Goal: Transaction & Acquisition: Purchase product/service

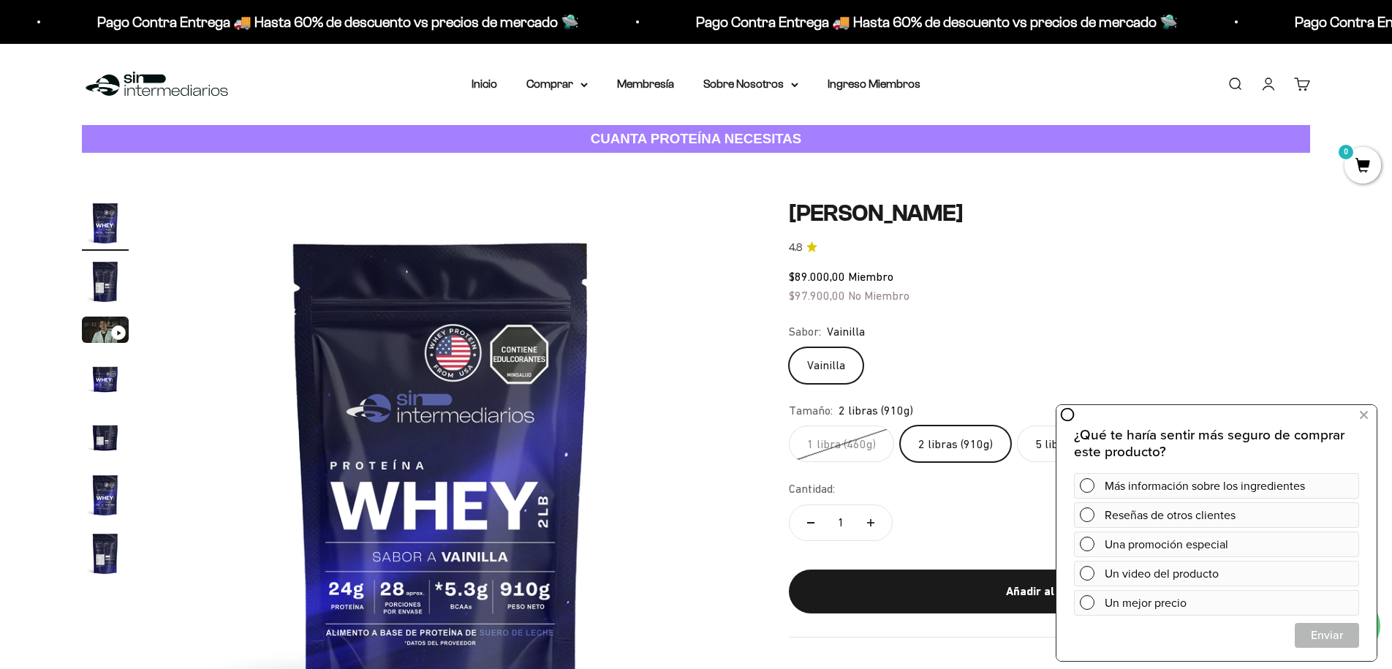
scroll to position [68, 0]
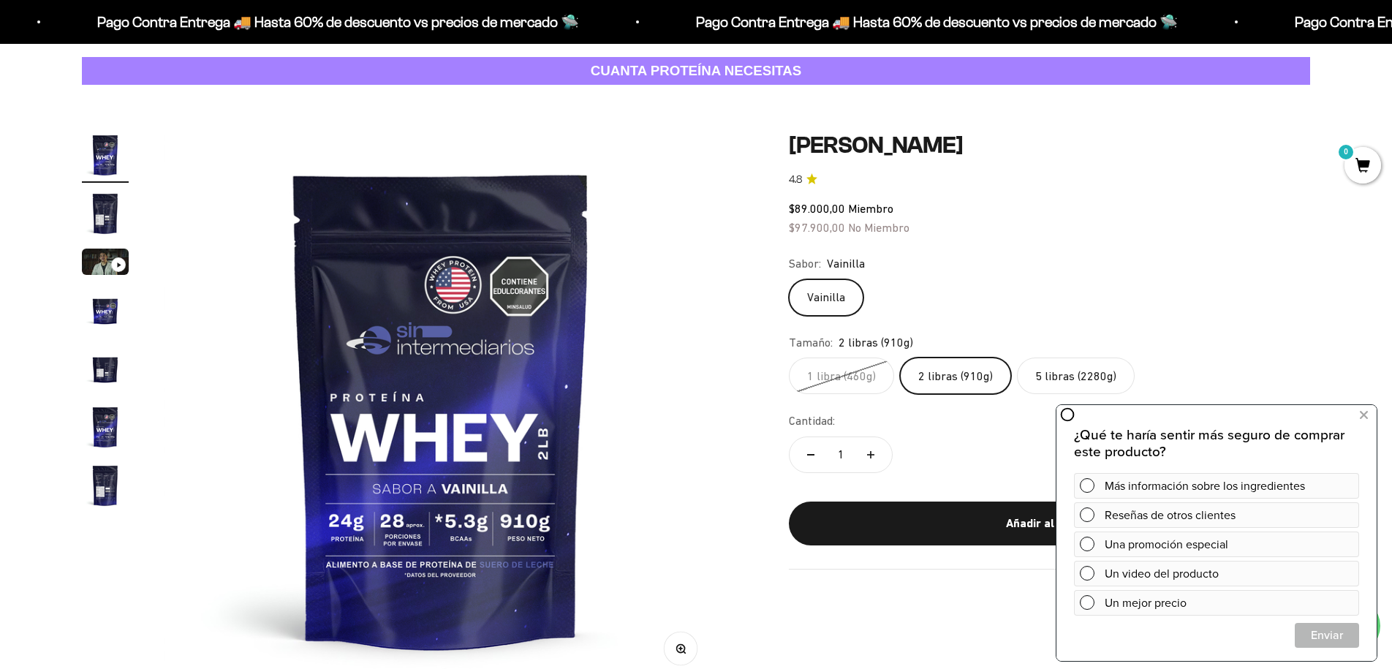
click at [97, 369] on img "Ir al artículo 5" at bounding box center [105, 368] width 47 height 47
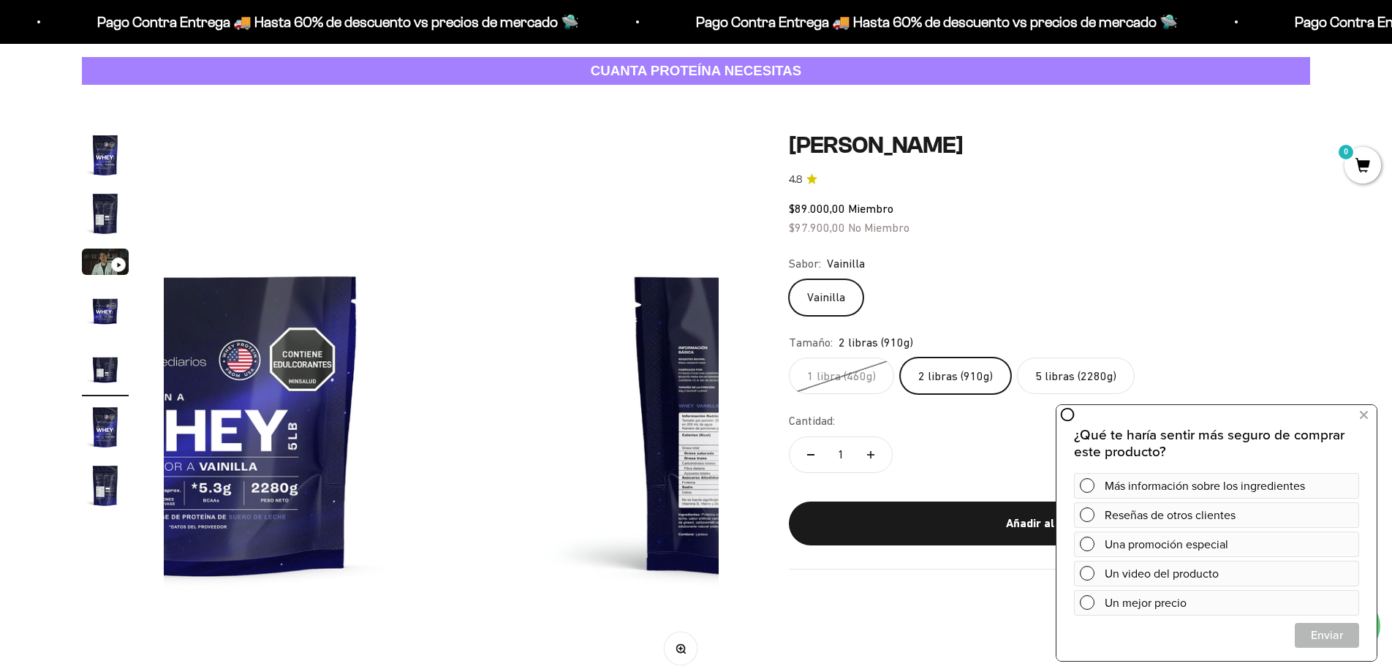
scroll to position [0, 2290]
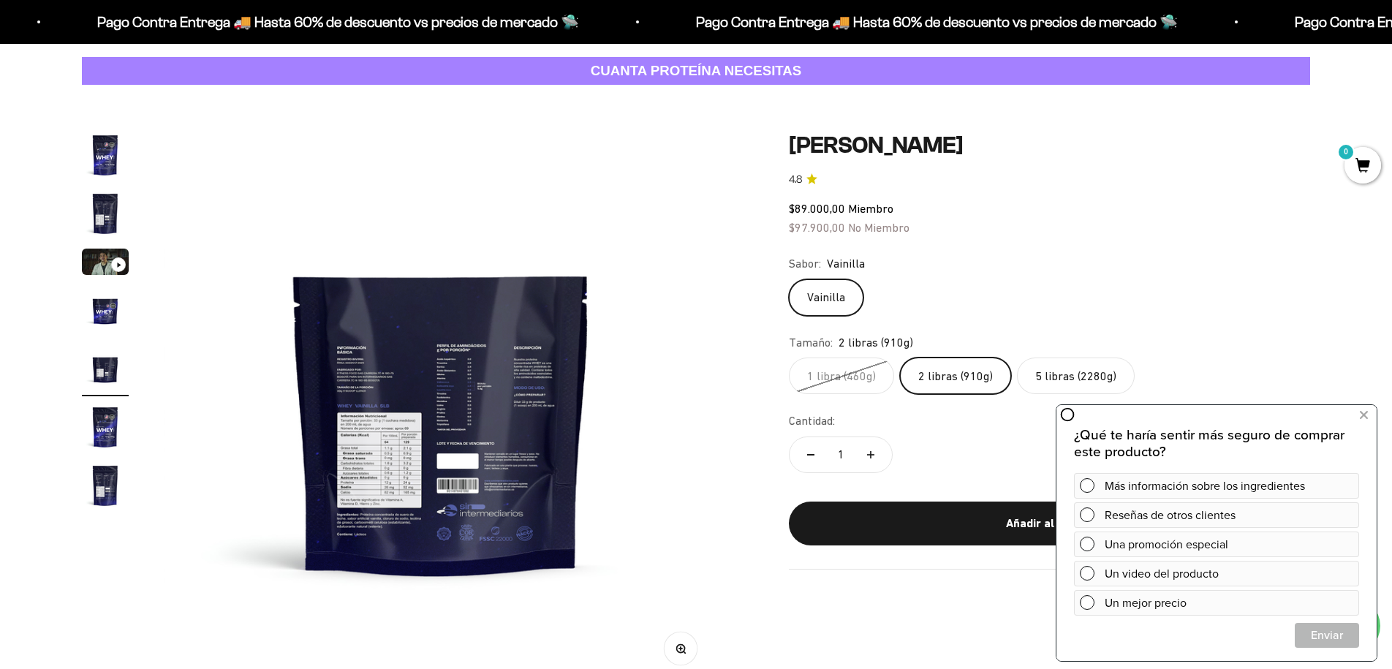
click at [112, 485] on img "Ir al artículo 7" at bounding box center [105, 485] width 47 height 47
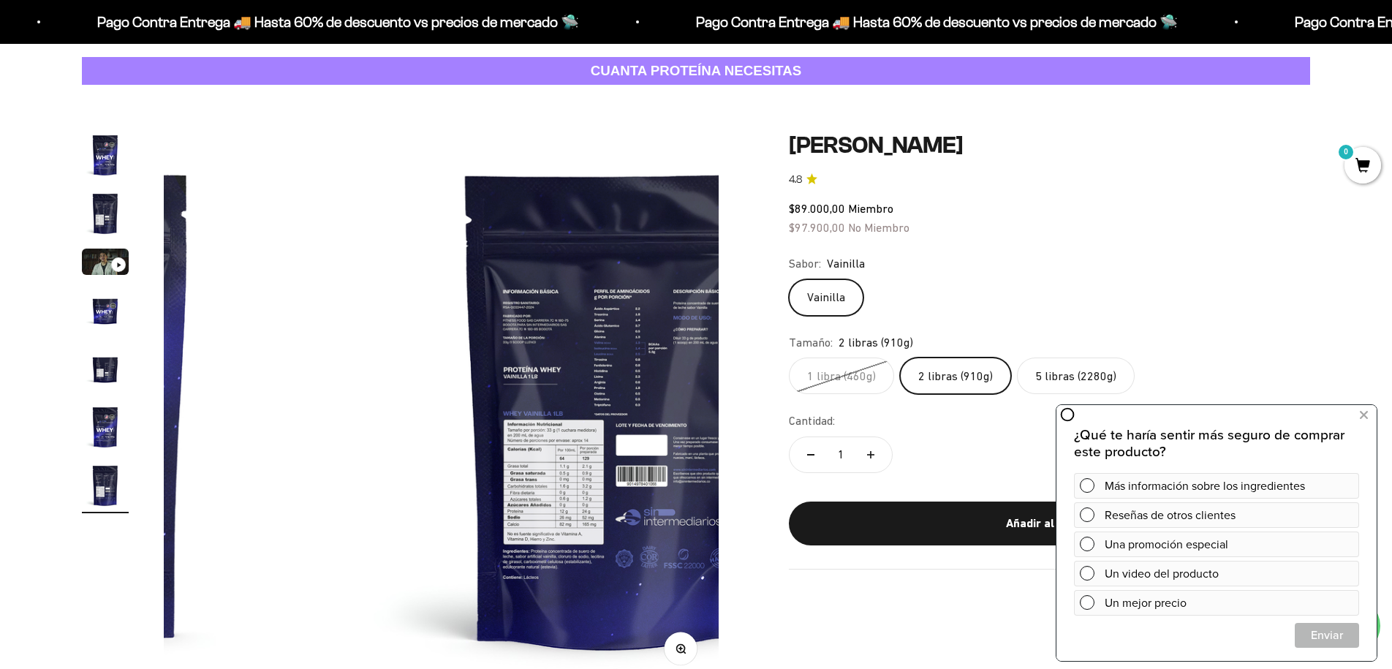
scroll to position [0, 3435]
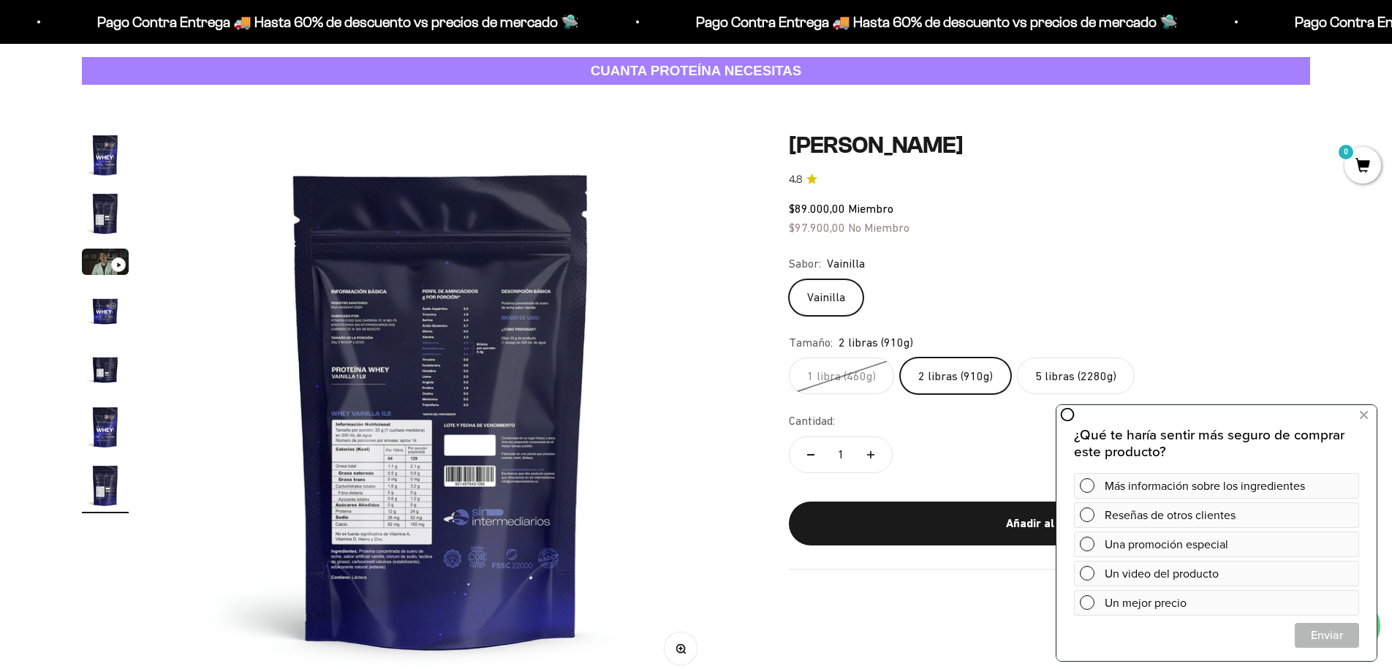
click at [105, 370] on img "Ir al artículo 5" at bounding box center [105, 368] width 47 height 47
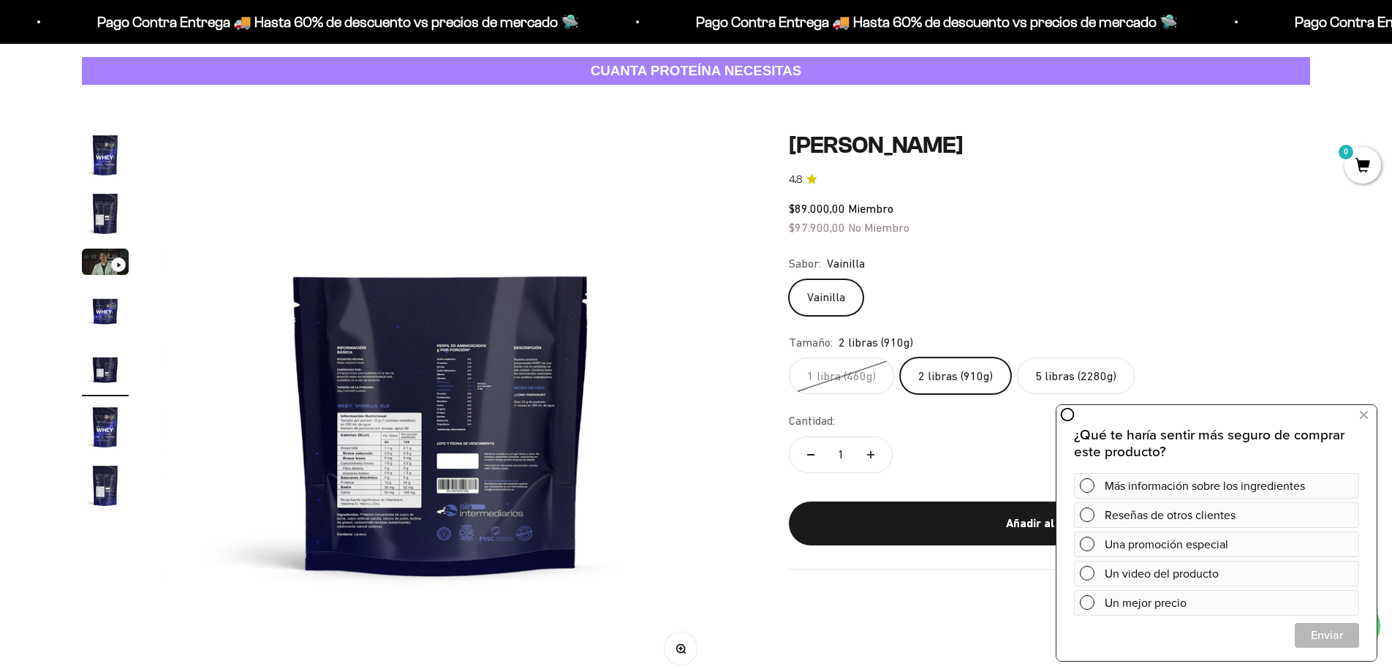
click at [102, 492] on img "Ir al artículo 7" at bounding box center [105, 485] width 47 height 47
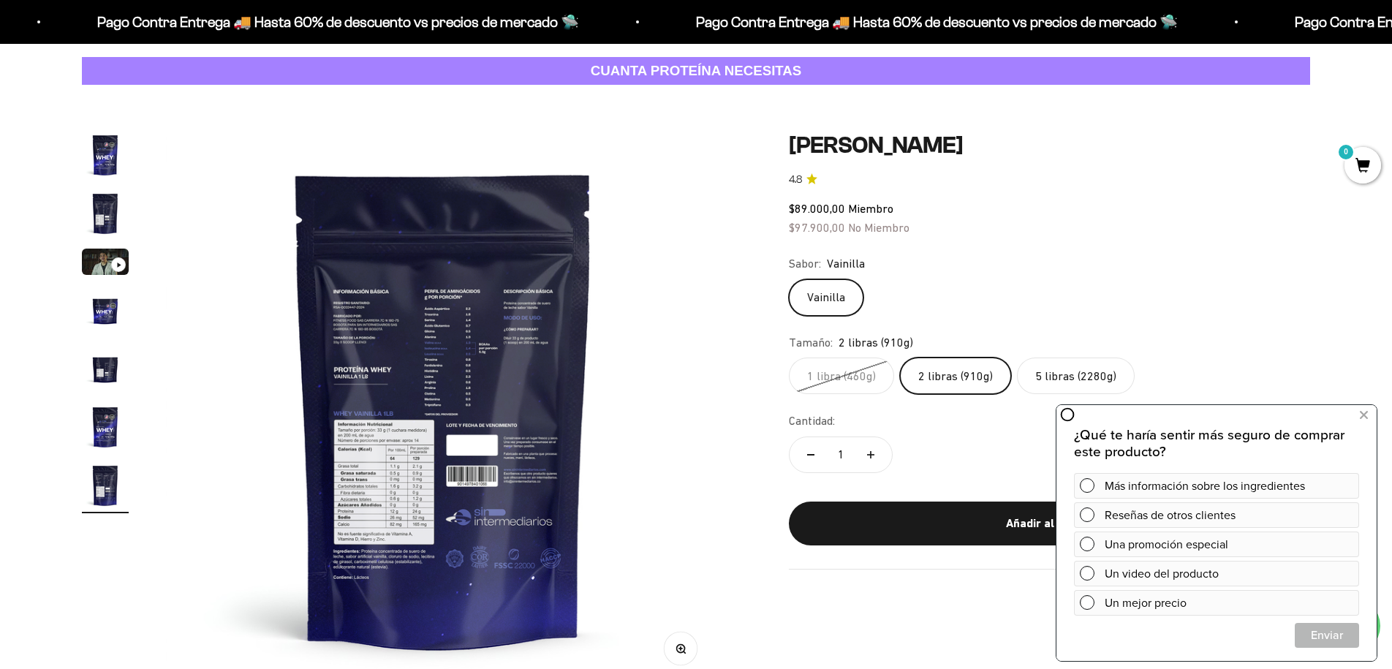
scroll to position [0, 3435]
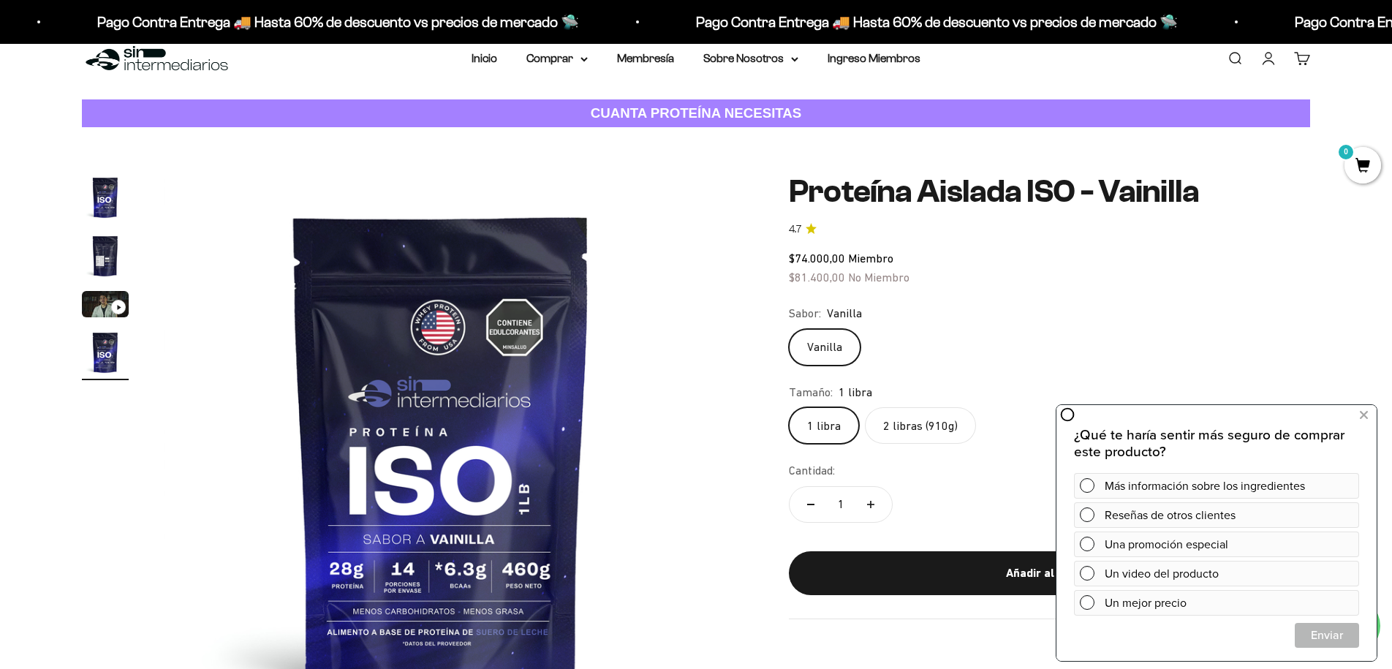
scroll to position [102, 0]
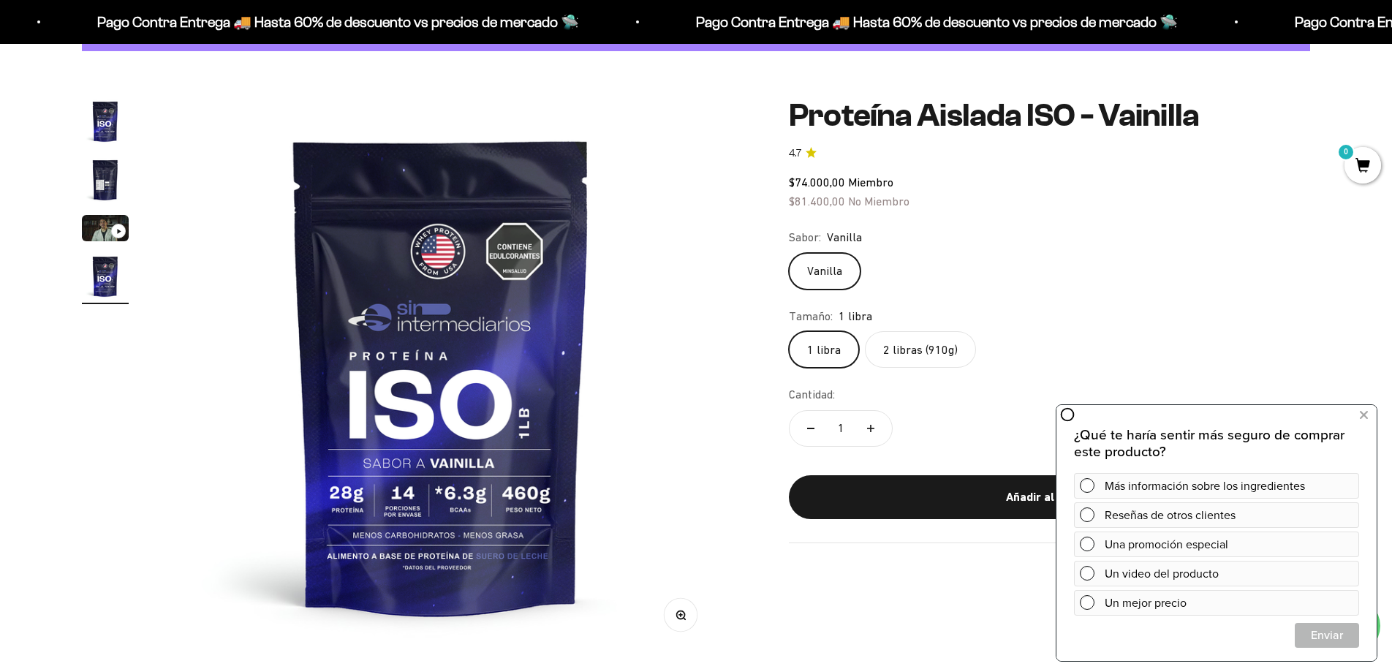
click at [102, 197] on img "Ir al artículo 2" at bounding box center [105, 179] width 47 height 47
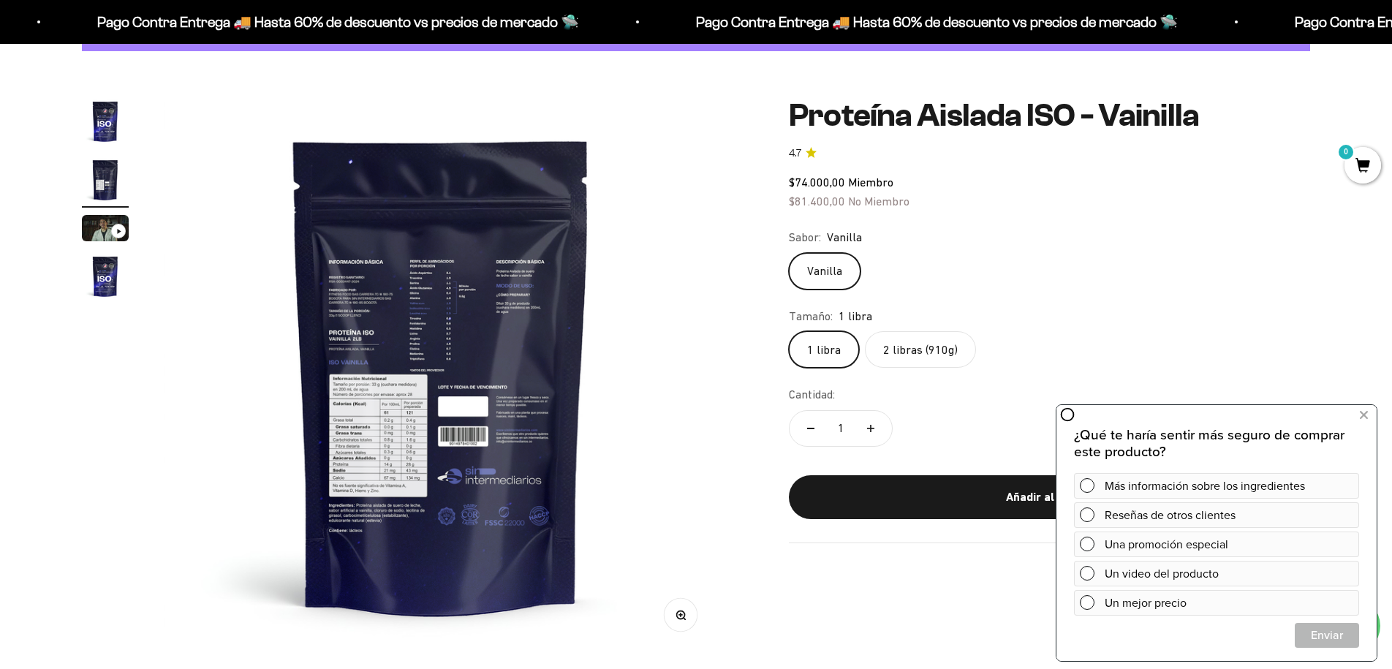
click at [918, 351] on label "2 libras (910g)" at bounding box center [920, 349] width 111 height 37
click at [789, 331] on input "2 libras (910g)" at bounding box center [788, 330] width 1 height 1
click at [1364, 420] on icon at bounding box center [1364, 415] width 8 height 19
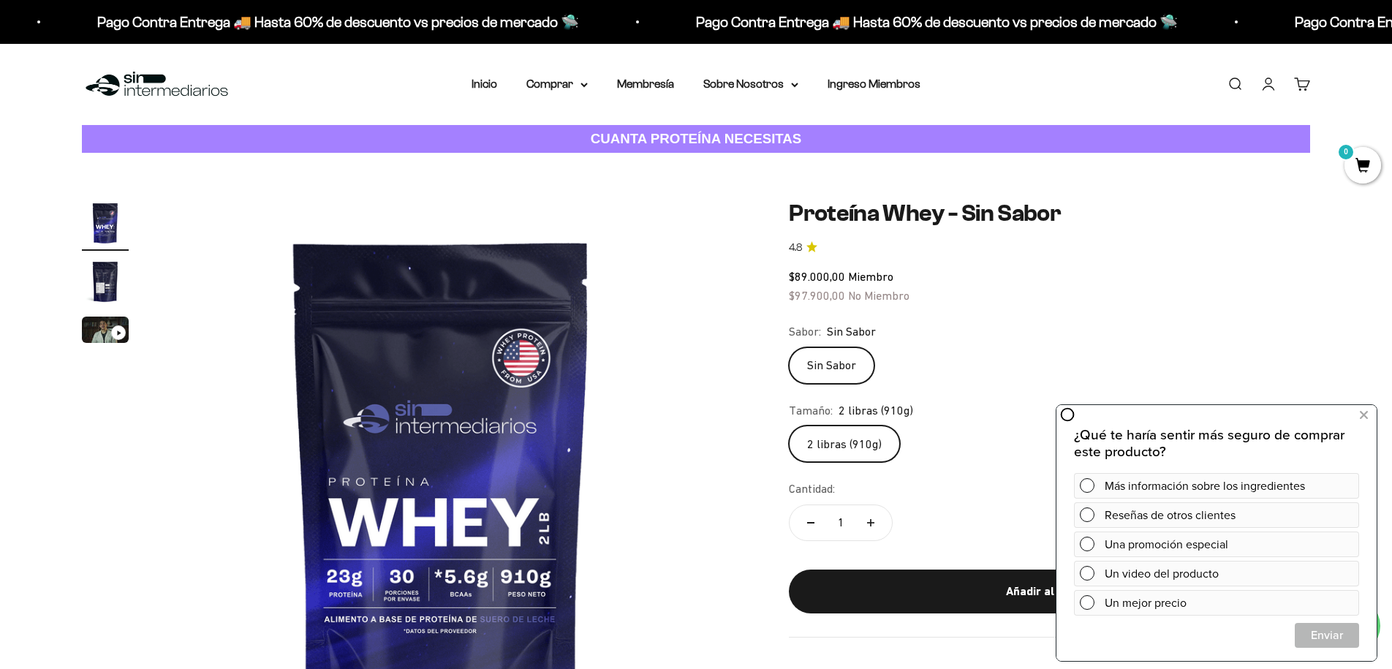
scroll to position [113, 0]
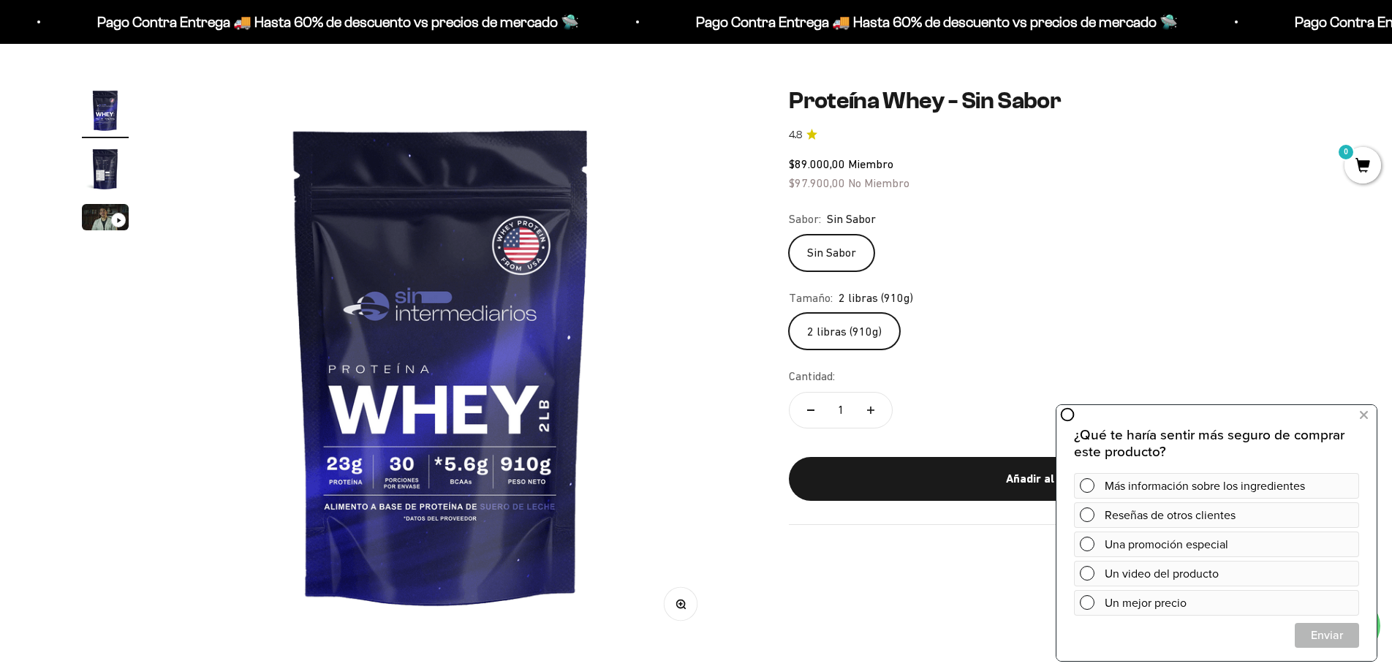
click at [110, 175] on img "Ir al artículo 2" at bounding box center [105, 168] width 47 height 47
